Goal: Task Accomplishment & Management: Manage account settings

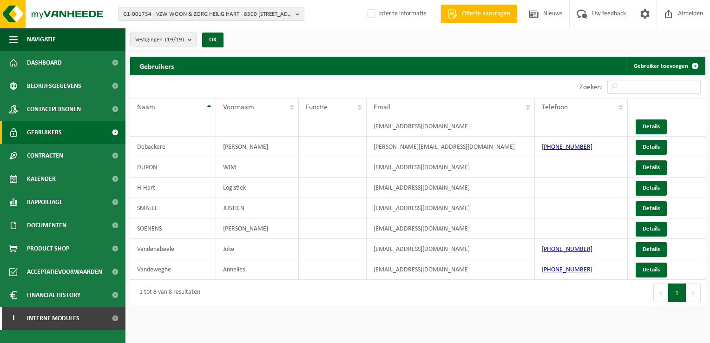
click at [178, 12] on span "01-001734 - VZW WOON & ZORG HEILIG HART - 8500 KORTRIJK, BUDASTRAAT 30" at bounding box center [208, 14] width 168 height 14
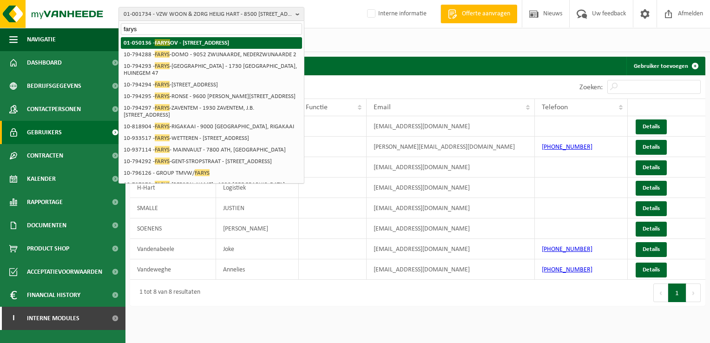
type input "farys"
click at [159, 42] on span "FARYS" at bounding box center [162, 42] width 15 height 7
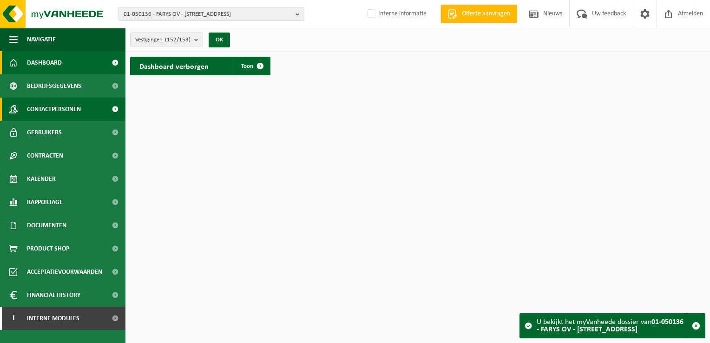
click at [64, 111] on span "Contactpersonen" at bounding box center [54, 109] width 54 height 23
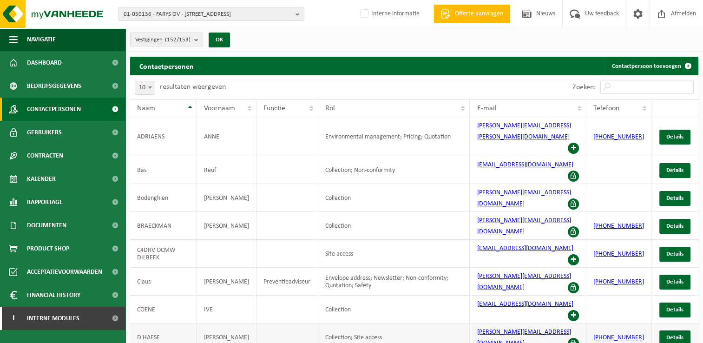
scroll to position [15, 0]
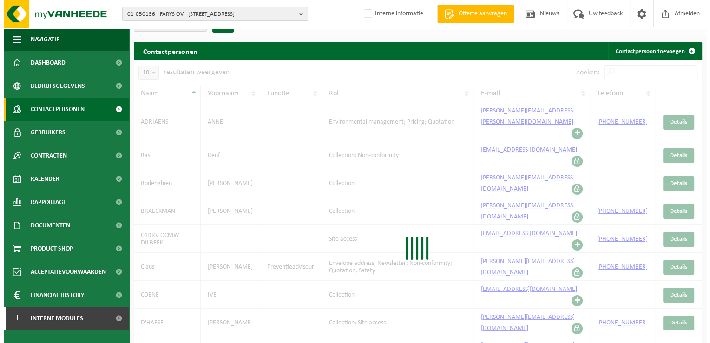
scroll to position [0, 0]
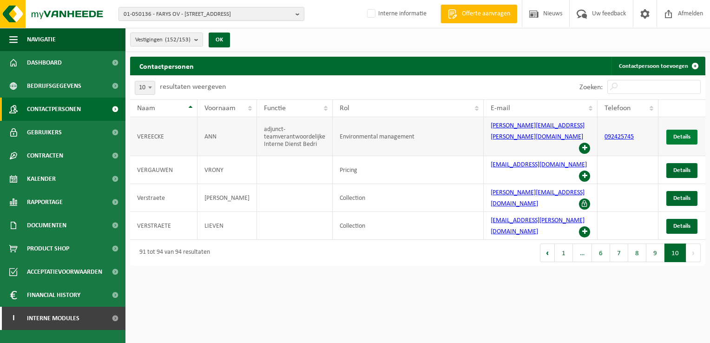
click at [686, 134] on span "Details" at bounding box center [681, 137] width 17 height 6
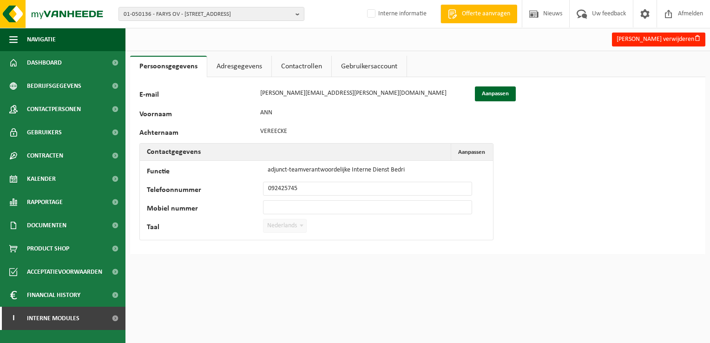
click at [311, 69] on link "Contactrollen" at bounding box center [301, 66] width 59 height 21
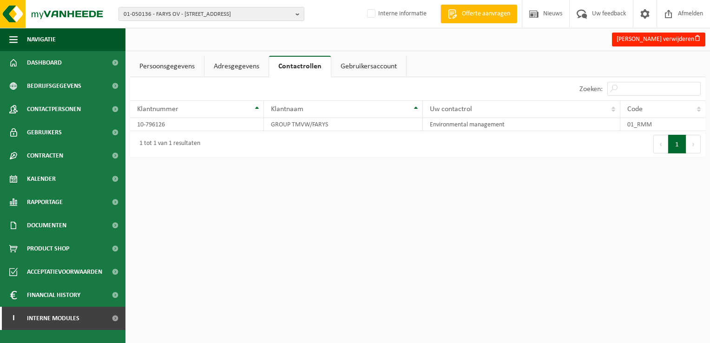
click at [240, 65] on link "Adresgegevens" at bounding box center [236, 66] width 64 height 21
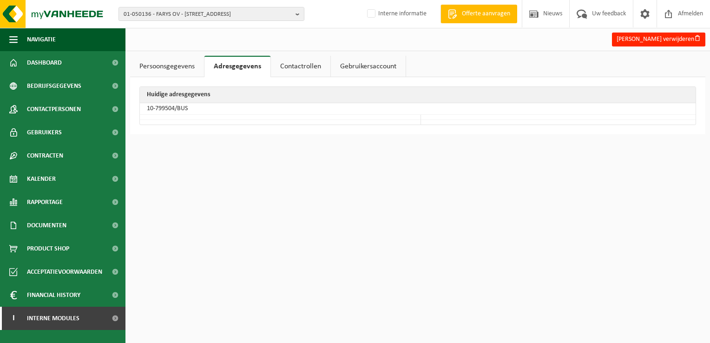
click at [180, 64] on link "Persoonsgegevens" at bounding box center [167, 66] width 74 height 21
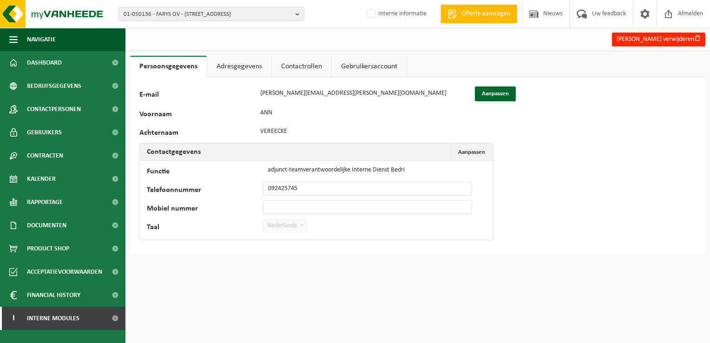
click at [357, 70] on link "Gebruikersaccount" at bounding box center [369, 66] width 75 height 21
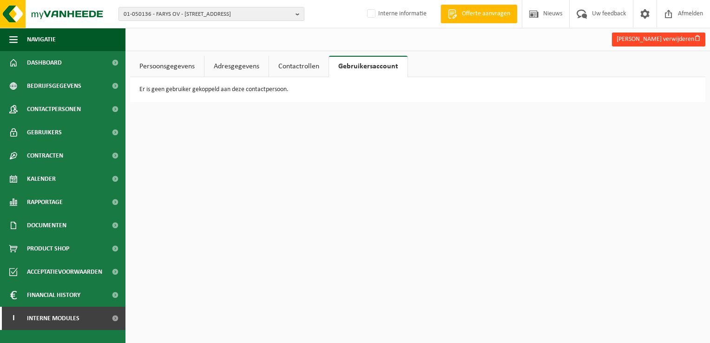
click at [654, 42] on button "Ann Vereecke verwijderen" at bounding box center [658, 40] width 93 height 14
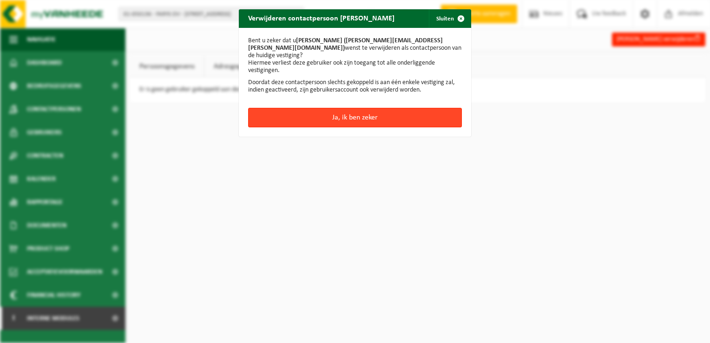
click at [348, 112] on button "Ja, ik ben zeker" at bounding box center [355, 118] width 214 height 20
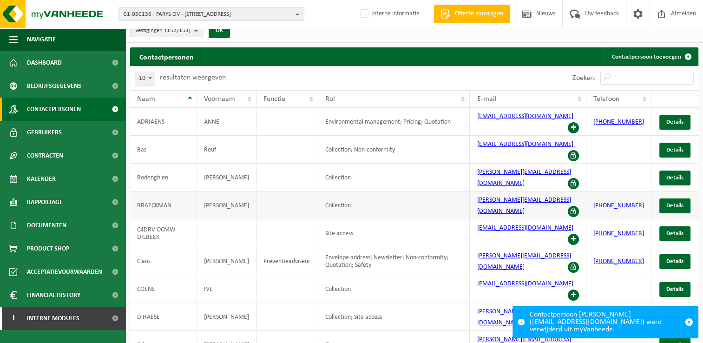
scroll to position [15, 0]
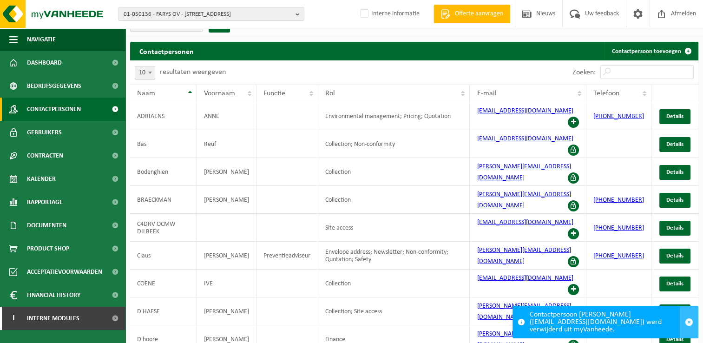
click at [690, 322] on span "button" at bounding box center [689, 322] width 8 height 8
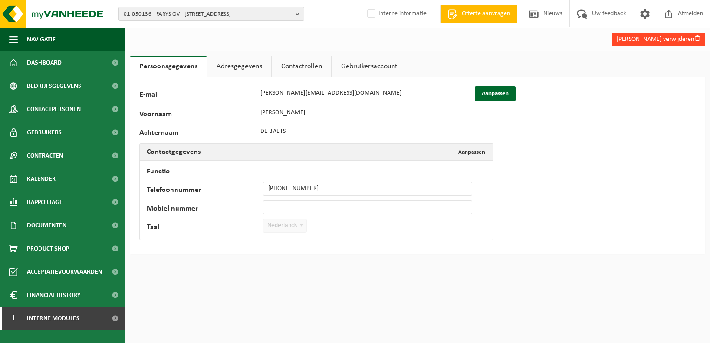
click at [649, 39] on button "[PERSON_NAME] verwijderen" at bounding box center [658, 40] width 93 height 14
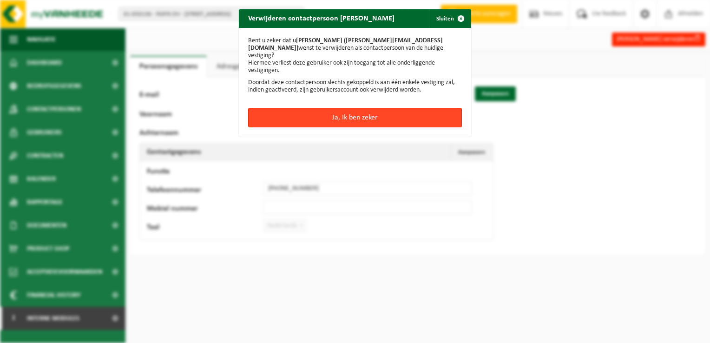
click at [369, 112] on button "Ja, ik ben zeker" at bounding box center [355, 118] width 214 height 20
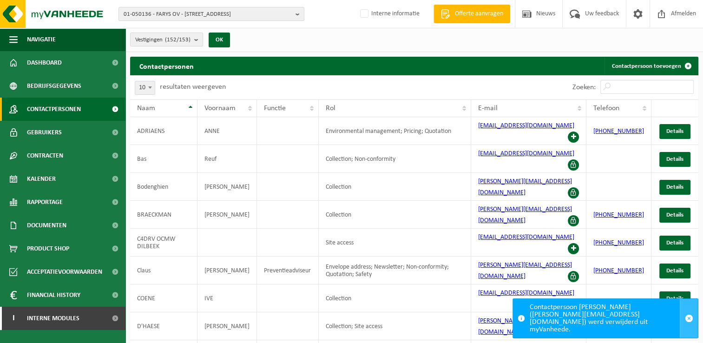
click at [687, 323] on span "button" at bounding box center [689, 318] width 8 height 8
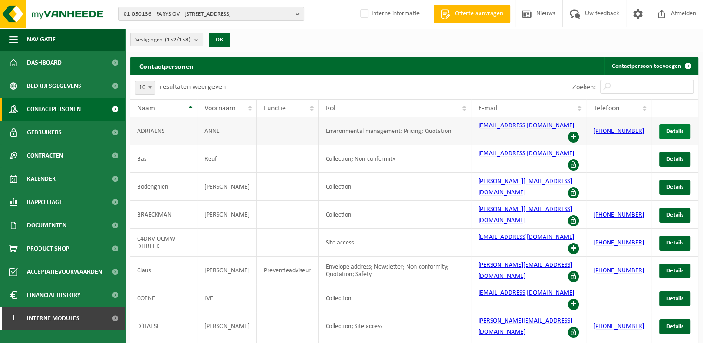
click at [667, 128] on span "Details" at bounding box center [674, 131] width 17 height 6
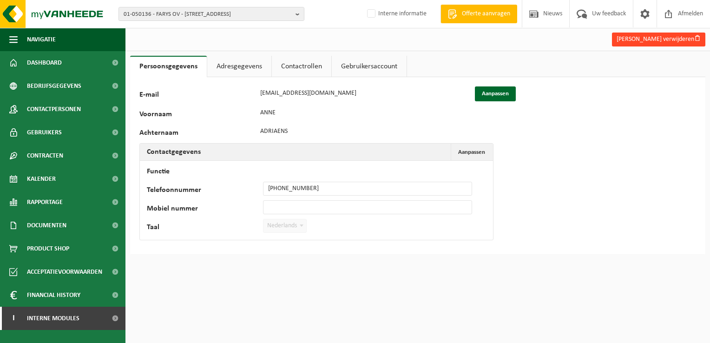
click at [671, 40] on button "Anne Adriaens verwijderen" at bounding box center [658, 40] width 93 height 14
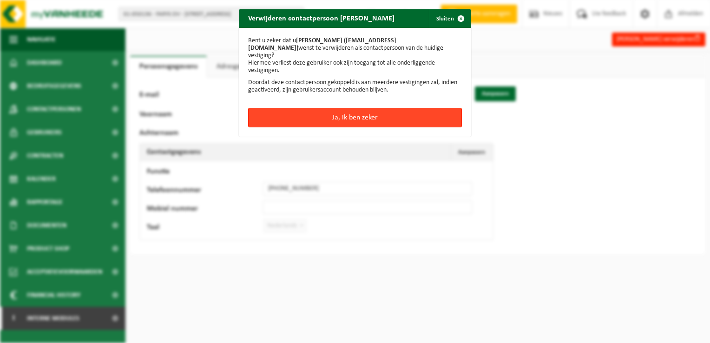
click at [327, 108] on button "Ja, ik ben zeker" at bounding box center [355, 118] width 214 height 20
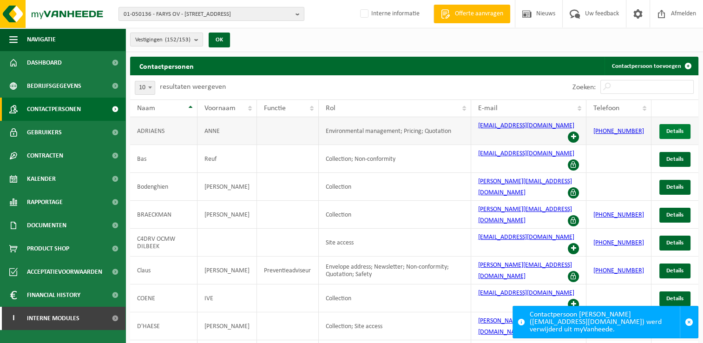
click at [677, 130] on span "Details" at bounding box center [674, 131] width 17 height 6
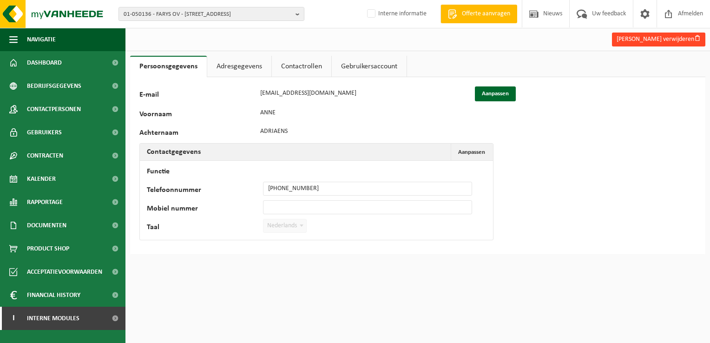
click at [660, 43] on button "[PERSON_NAME] verwijderen" at bounding box center [658, 40] width 93 height 14
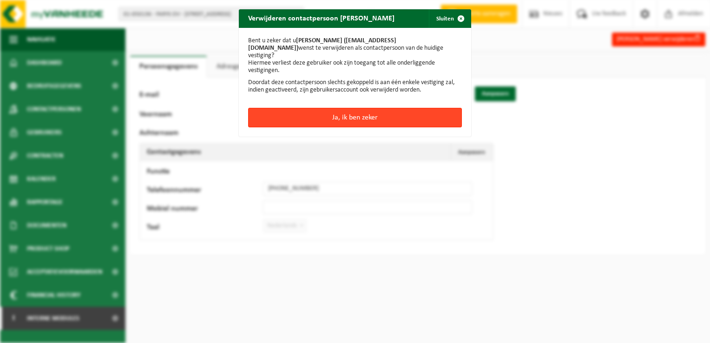
click at [365, 109] on button "Ja, ik ben zeker" at bounding box center [355, 118] width 214 height 20
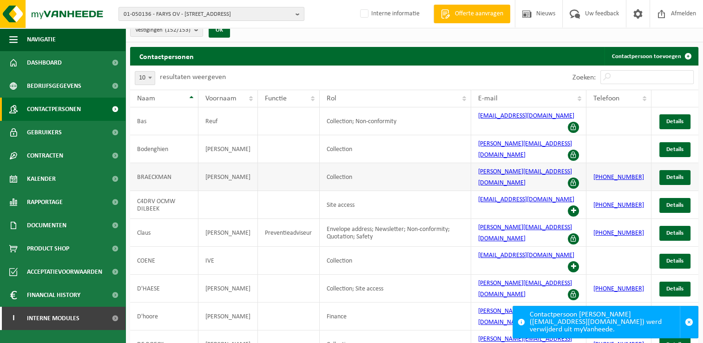
scroll to position [15, 0]
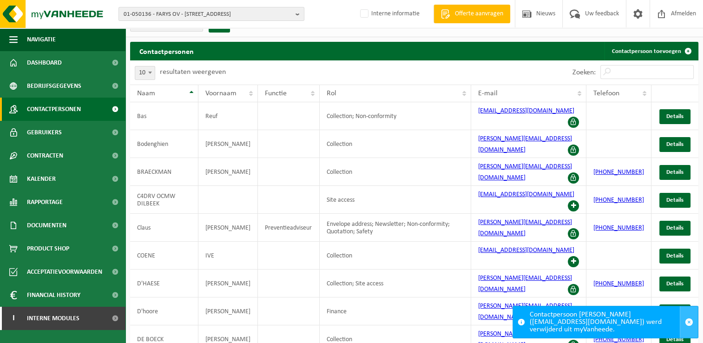
click at [692, 320] on span "button" at bounding box center [689, 322] width 8 height 8
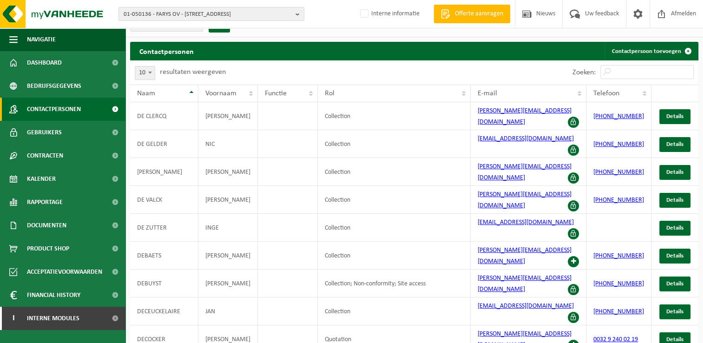
scroll to position [7, 0]
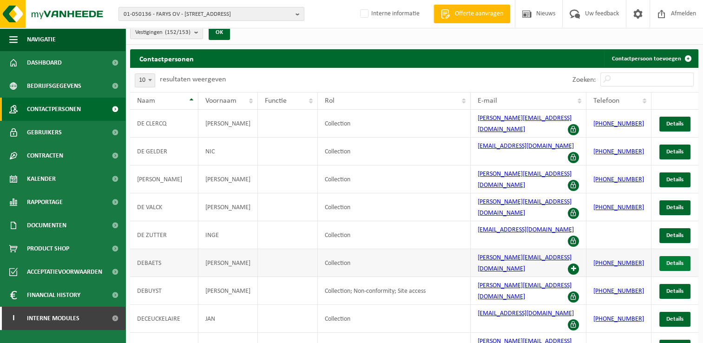
click at [671, 260] on span "Details" at bounding box center [674, 263] width 17 height 6
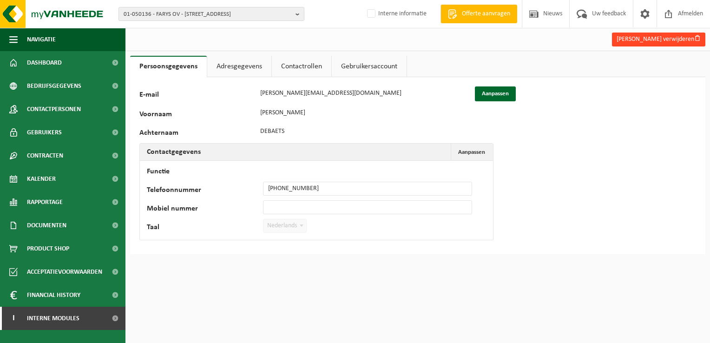
click at [652, 43] on button "Erik Debaets verwijderen" at bounding box center [658, 40] width 93 height 14
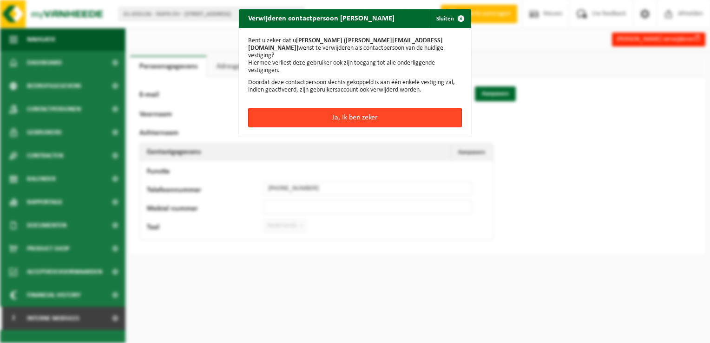
click at [350, 112] on button "Ja, ik ben zeker" at bounding box center [355, 118] width 214 height 20
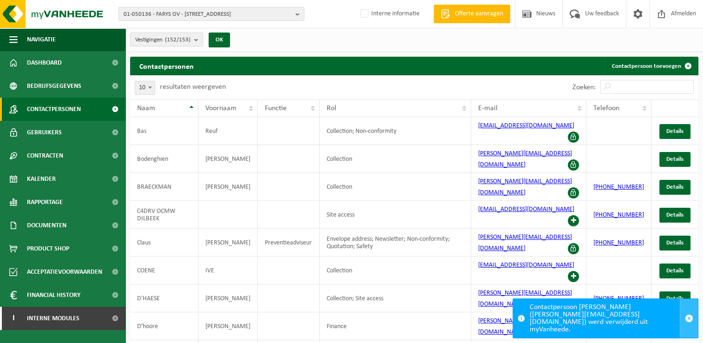
click at [688, 321] on span "button" at bounding box center [689, 318] width 8 height 8
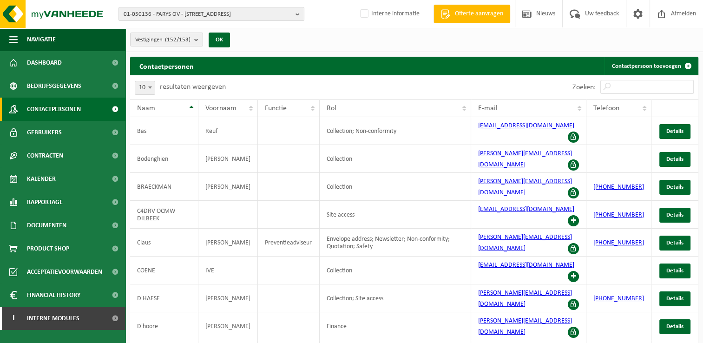
scroll to position [15, 0]
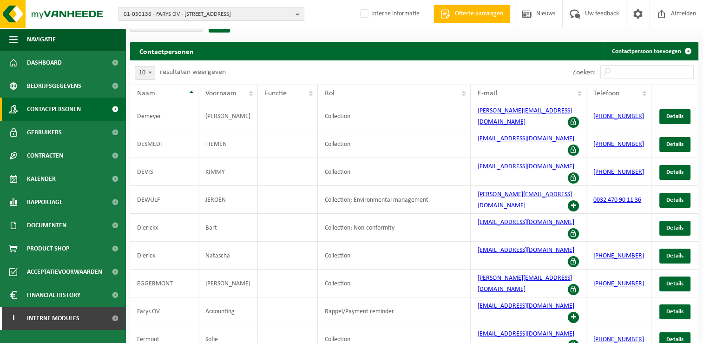
scroll to position [7, 0]
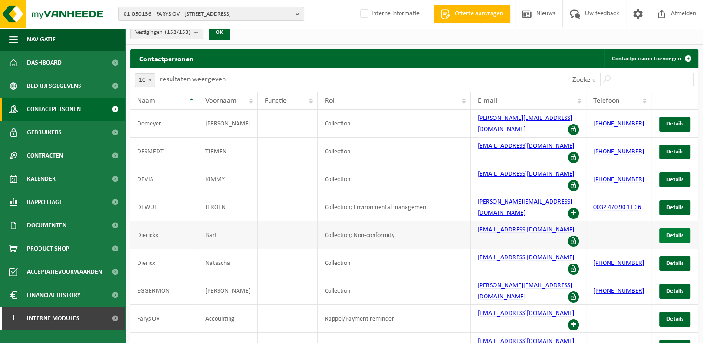
click at [671, 232] on span "Details" at bounding box center [674, 235] width 17 height 6
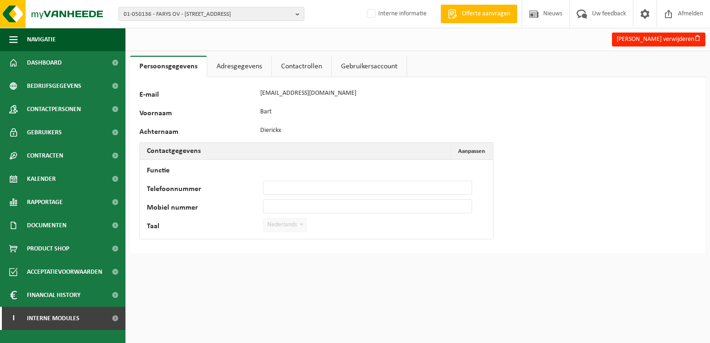
click at [239, 68] on link "Adresgegevens" at bounding box center [239, 66] width 64 height 21
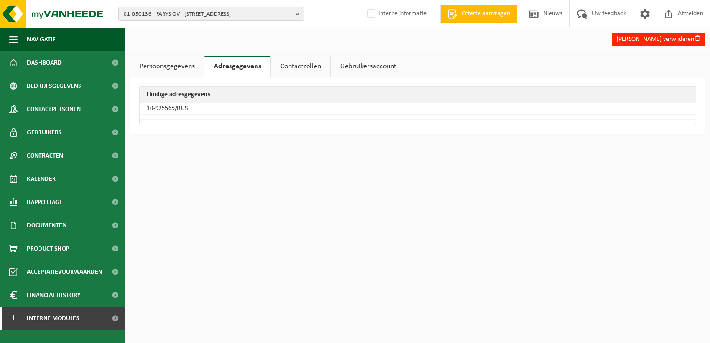
click at [319, 65] on link "Contactrollen" at bounding box center [300, 66] width 59 height 21
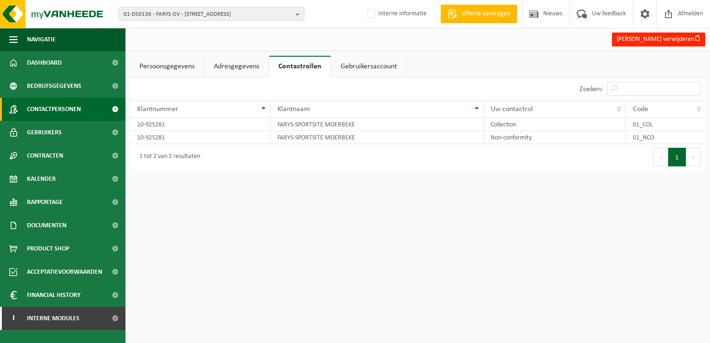
click at [59, 110] on span "Contactpersonen" at bounding box center [54, 109] width 54 height 23
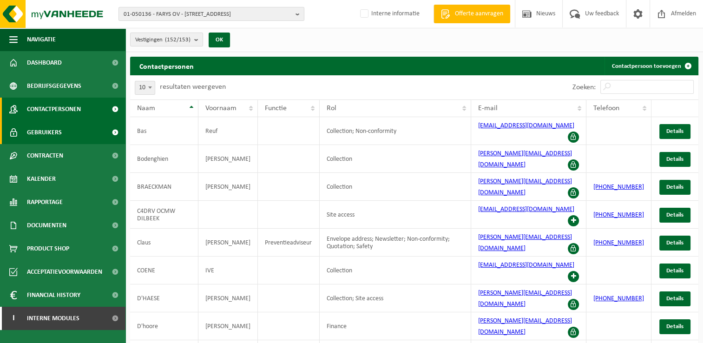
click at [37, 136] on span "Gebruikers" at bounding box center [44, 132] width 35 height 23
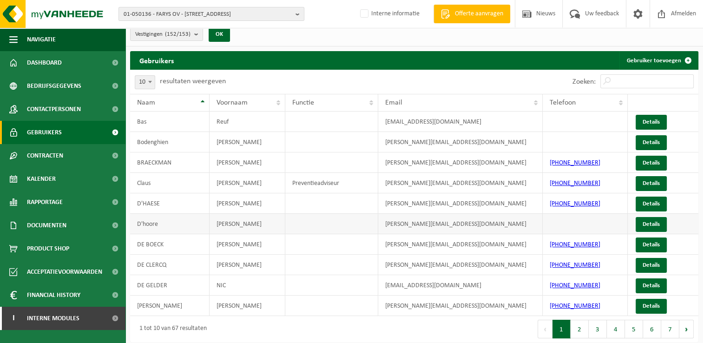
scroll to position [7, 0]
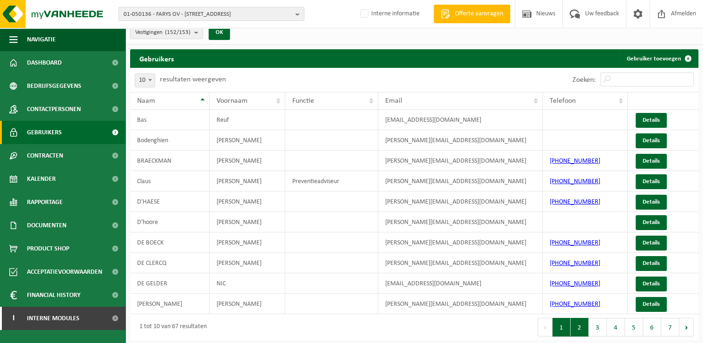
click at [582, 331] on button "2" at bounding box center [580, 327] width 18 height 19
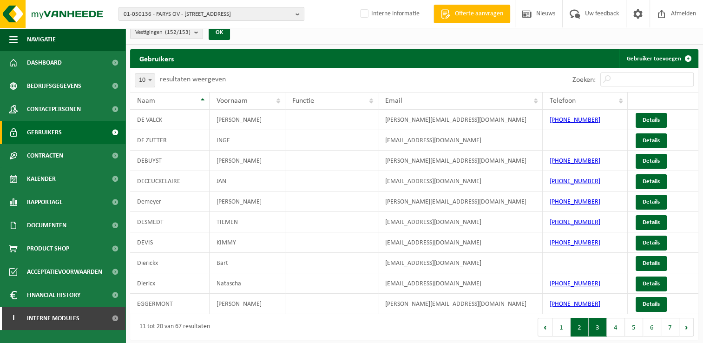
click at [601, 328] on button "3" at bounding box center [598, 327] width 18 height 19
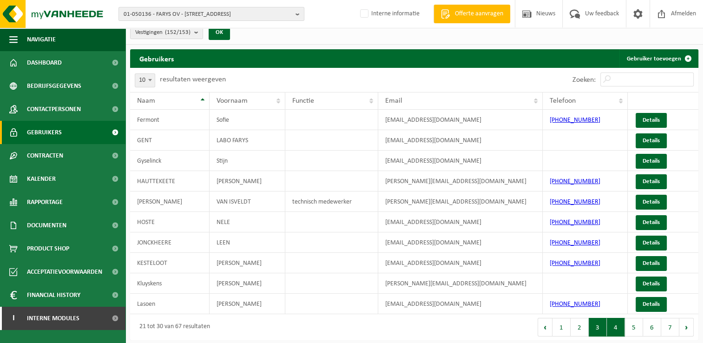
click at [615, 324] on button "4" at bounding box center [616, 327] width 18 height 19
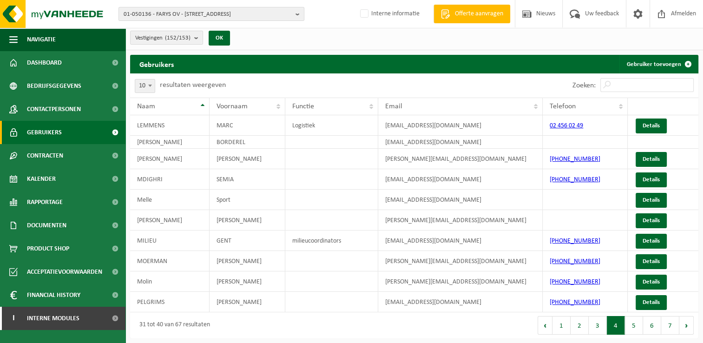
scroll to position [0, 0]
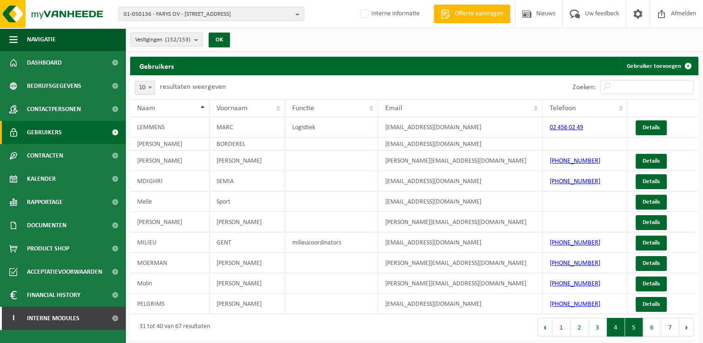
click at [631, 323] on button "5" at bounding box center [634, 327] width 18 height 19
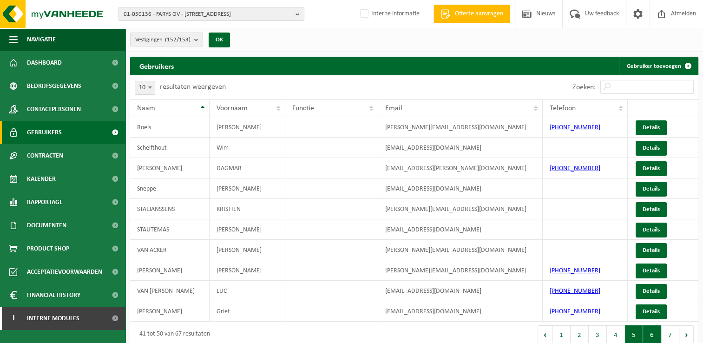
click at [649, 328] on button "6" at bounding box center [652, 334] width 18 height 19
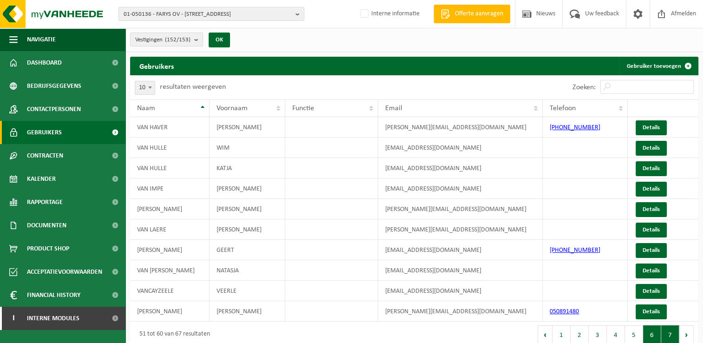
click at [665, 328] on button "7" at bounding box center [670, 334] width 18 height 19
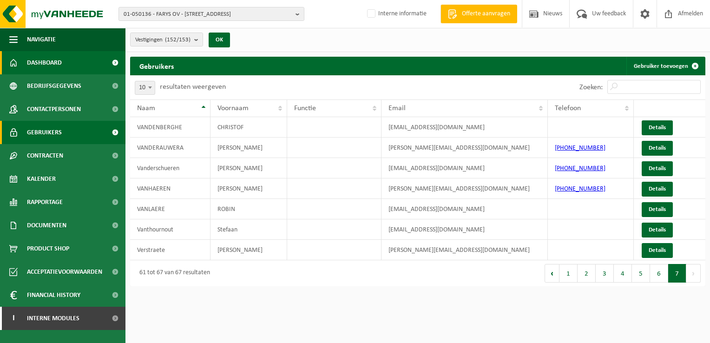
click at [56, 63] on span "Dashboard" at bounding box center [44, 62] width 35 height 23
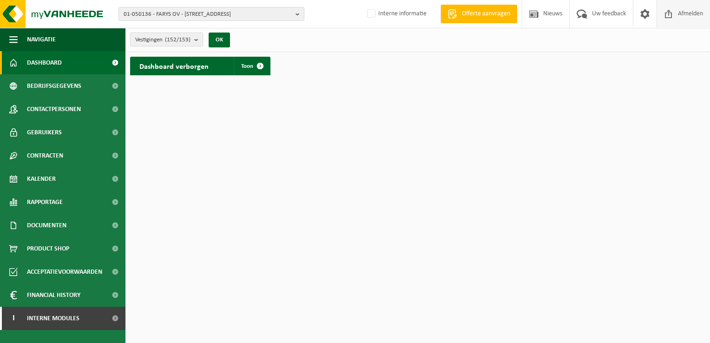
click at [677, 16] on span "Afmelden" at bounding box center [691, 13] width 30 height 27
